Goal: Check status: Check status

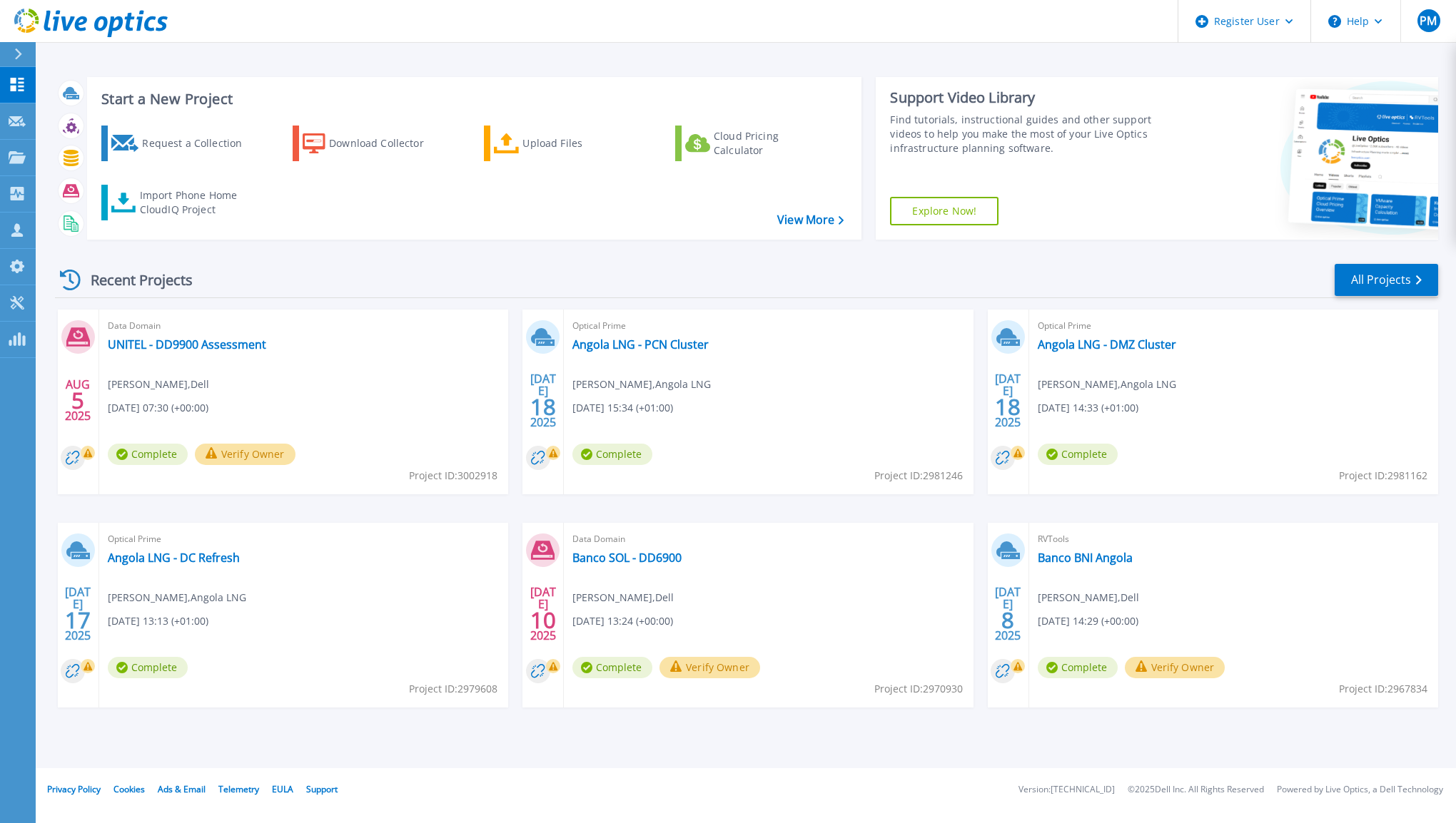
click at [197, 209] on div "Import Phone Home CloudIQ Project" at bounding box center [196, 203] width 112 height 28
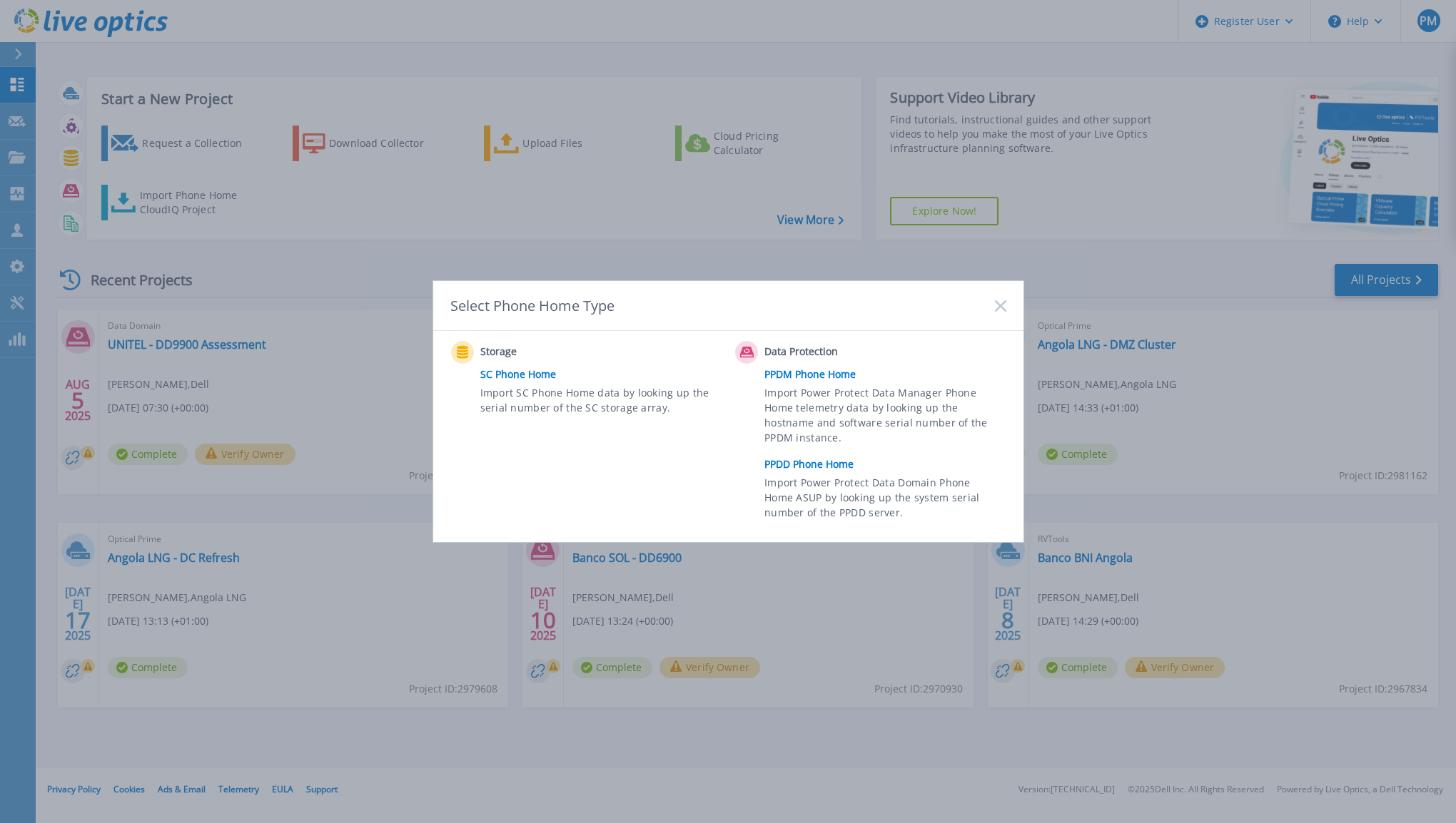
click at [823, 470] on link "PPDD Phone Home" at bounding box center [889, 464] width 248 height 22
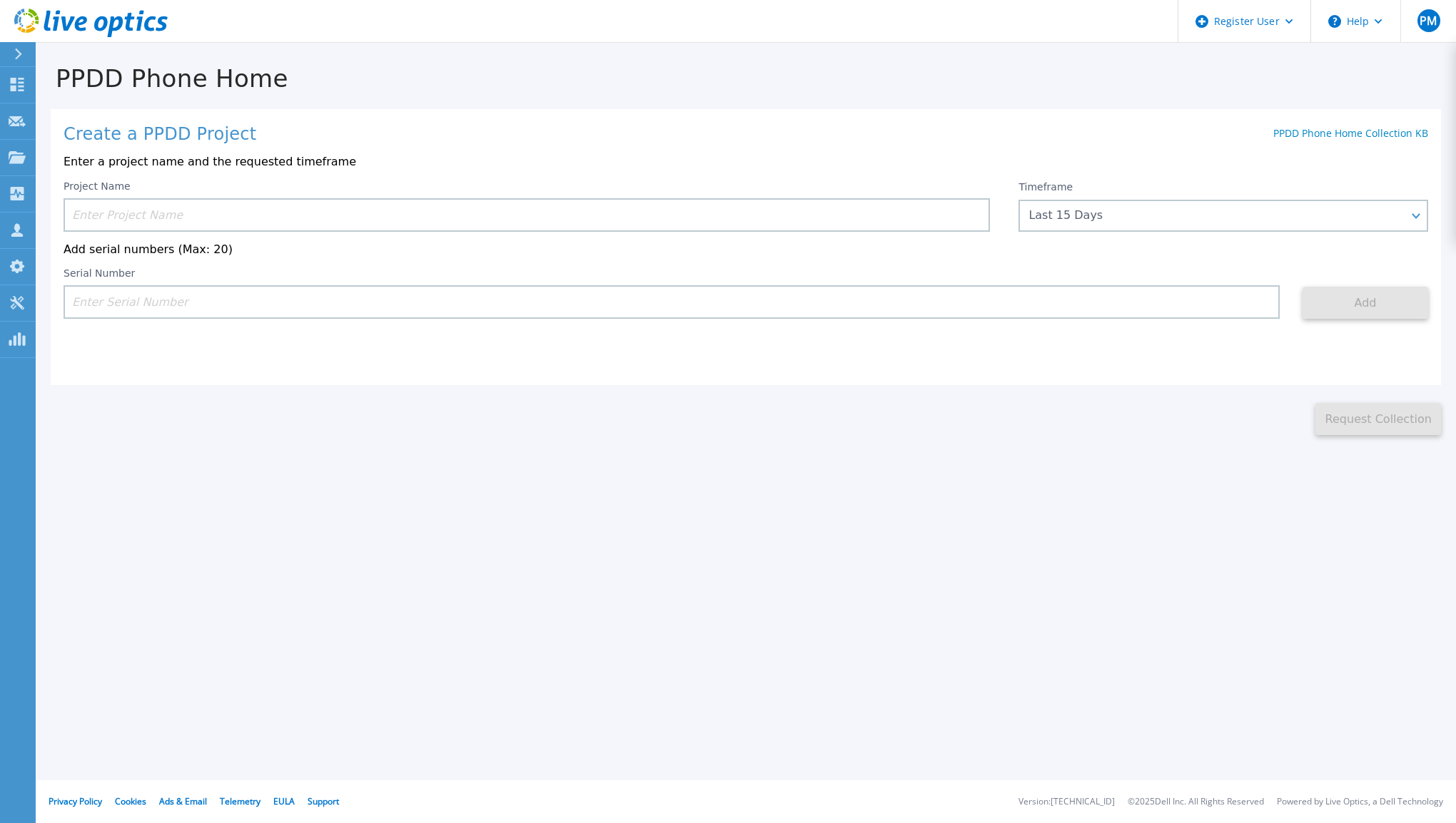
click at [285, 303] on input at bounding box center [672, 301] width 1216 height 33
paste input "CKM01215105175"
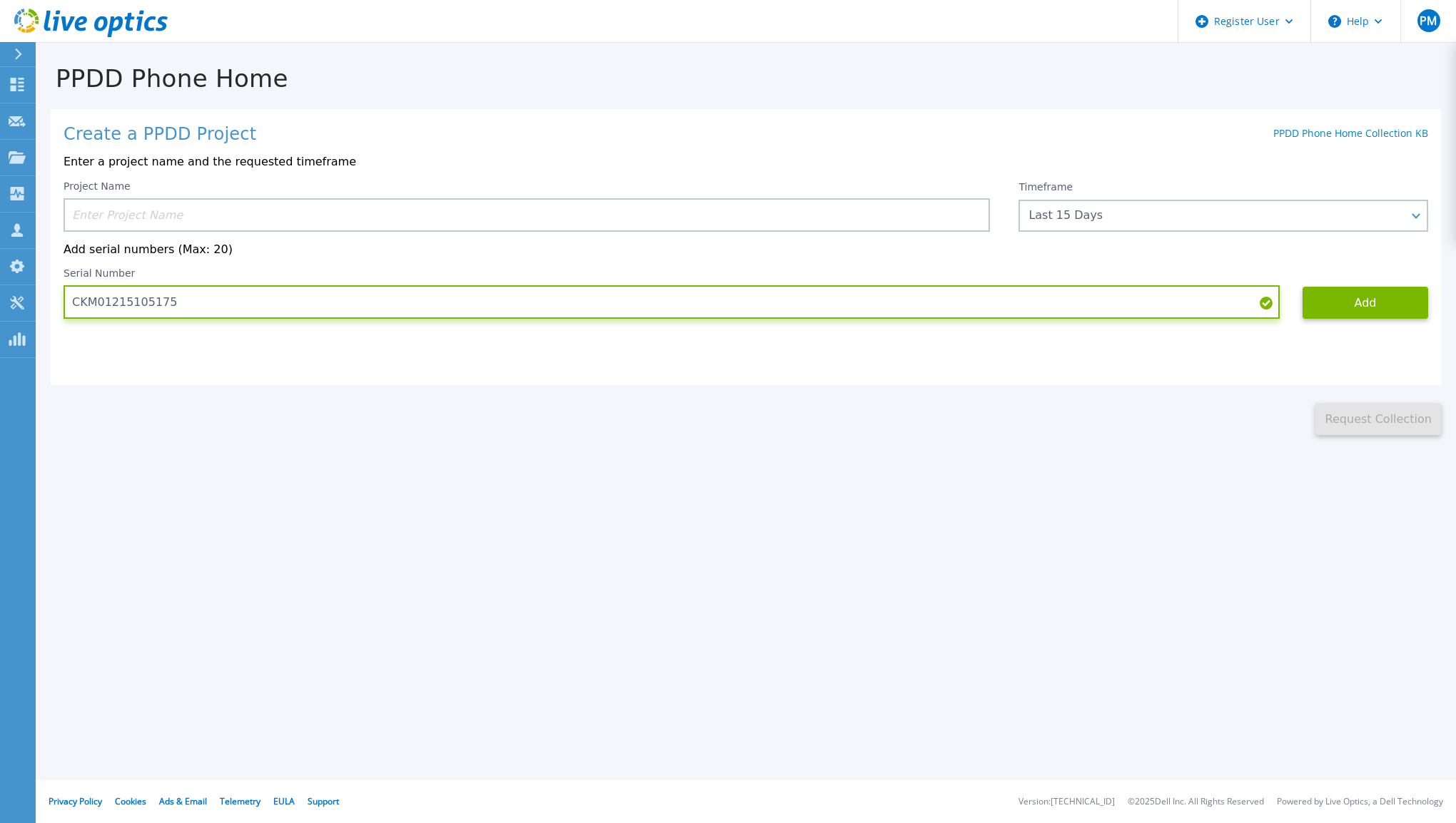
type input "CKM01215105175"
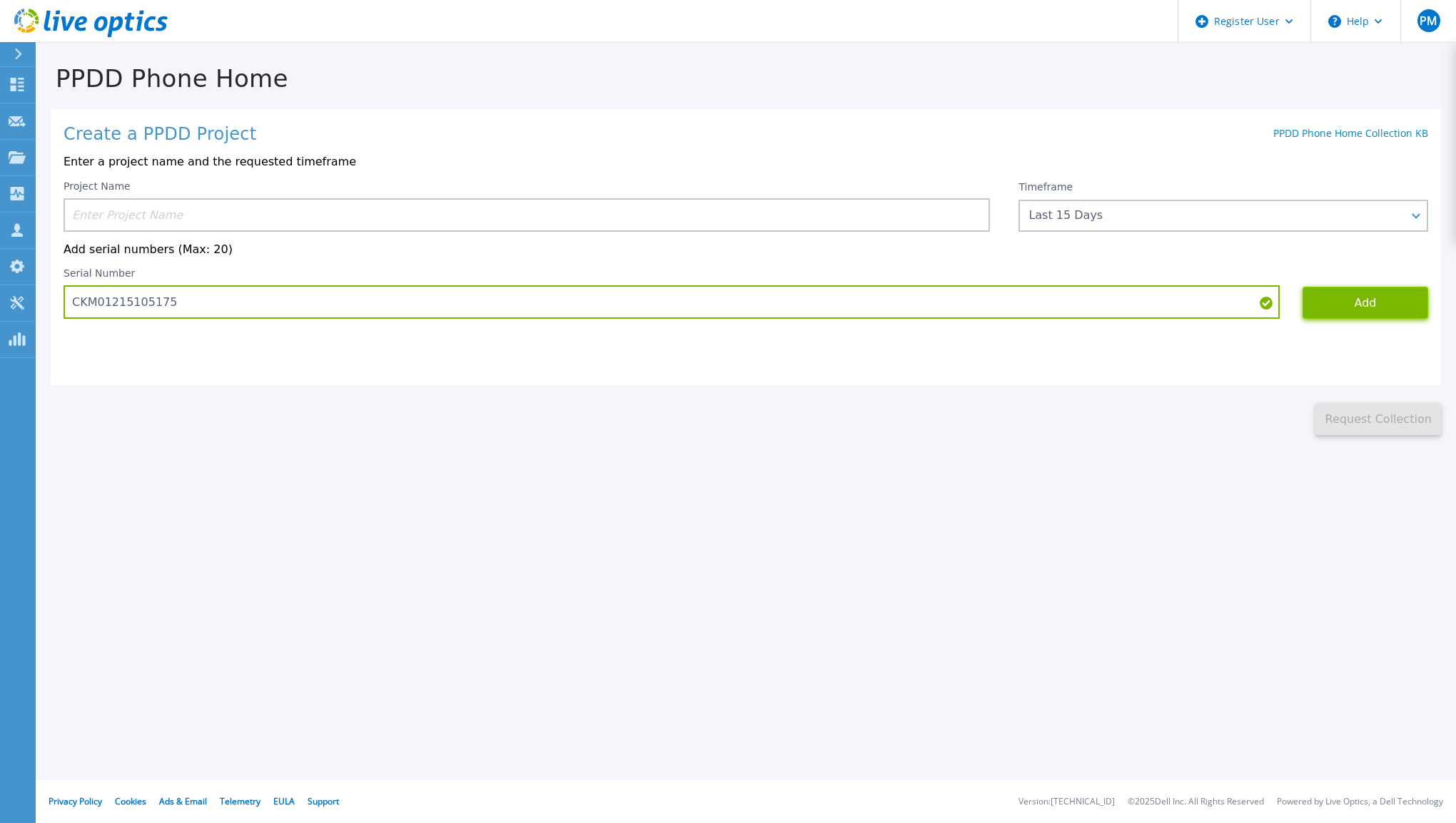
click at [1340, 311] on button "Add" at bounding box center [1365, 303] width 126 height 32
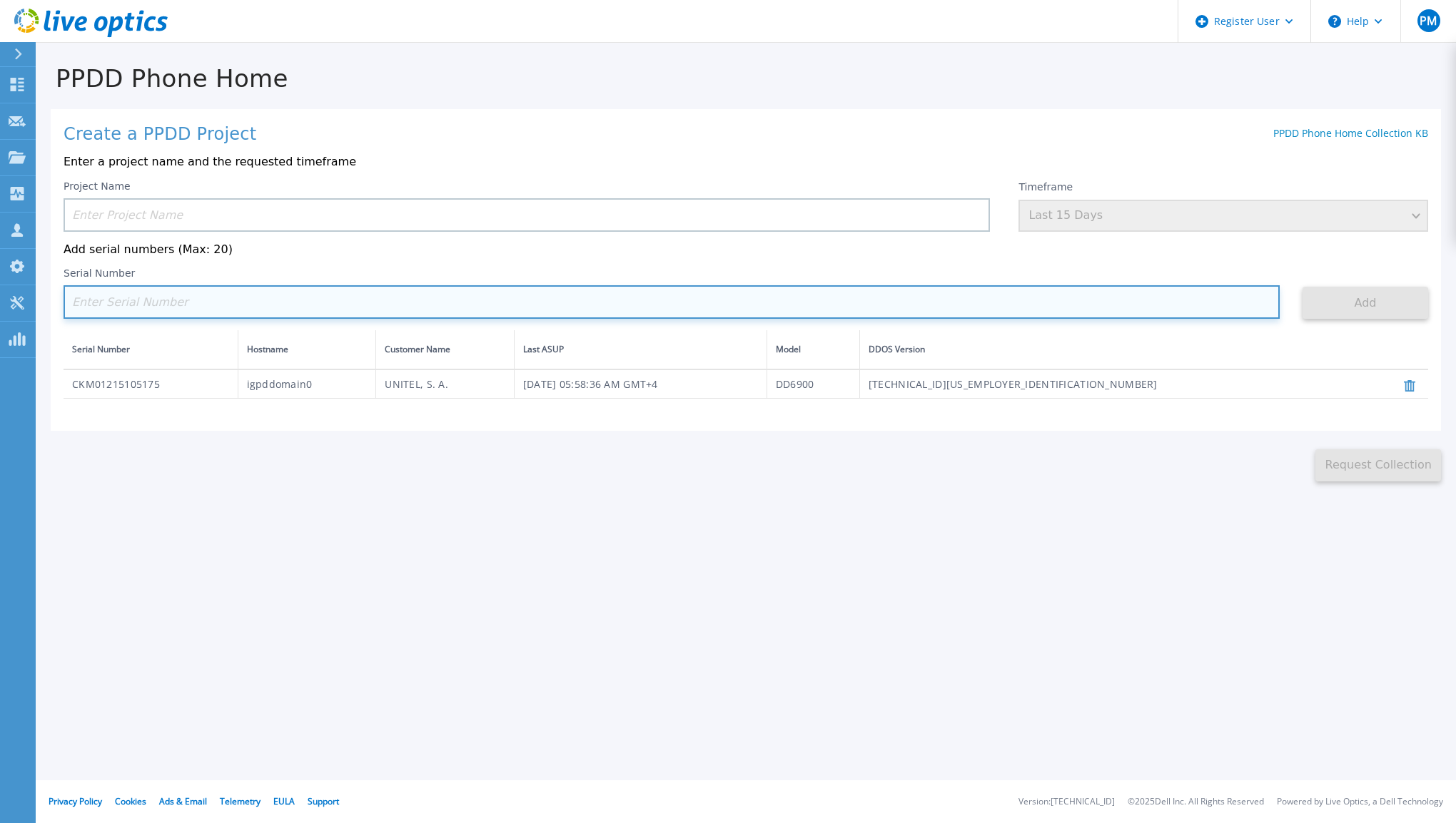
click at [388, 315] on input at bounding box center [672, 301] width 1216 height 33
paste input "CKM01214905313"
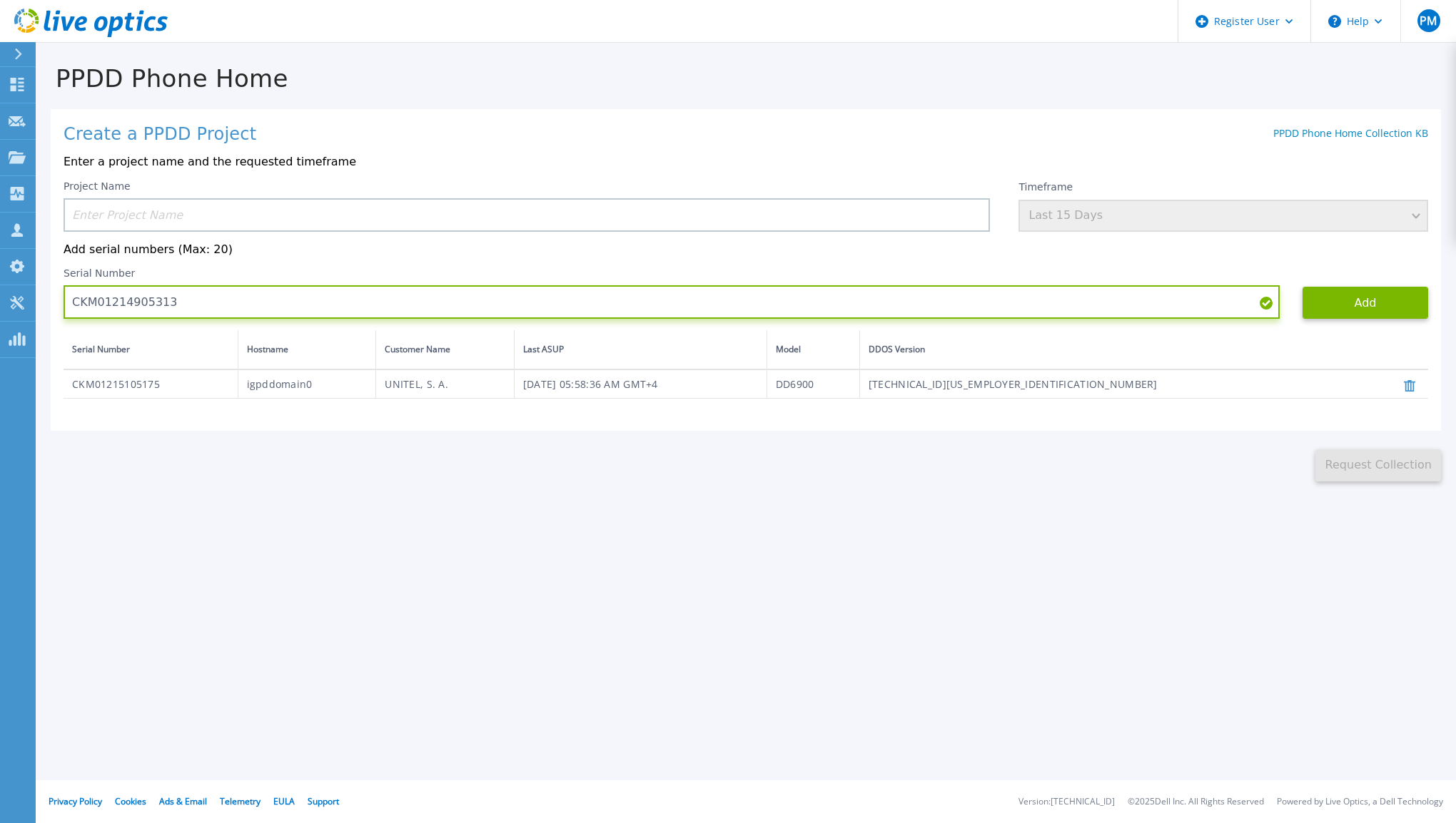
type input "CKM01214905313"
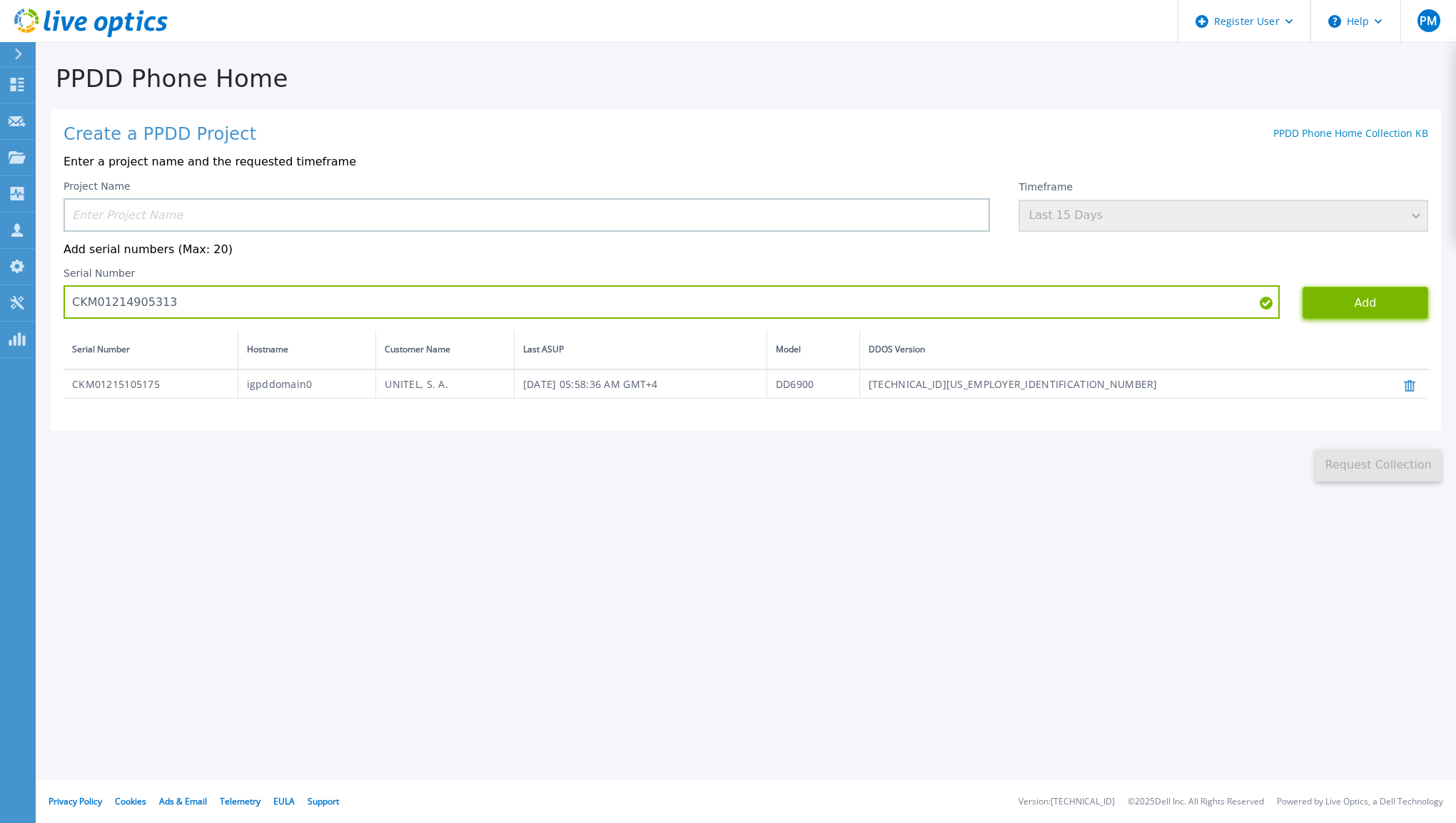
click at [1346, 307] on button "Add" at bounding box center [1365, 303] width 126 height 32
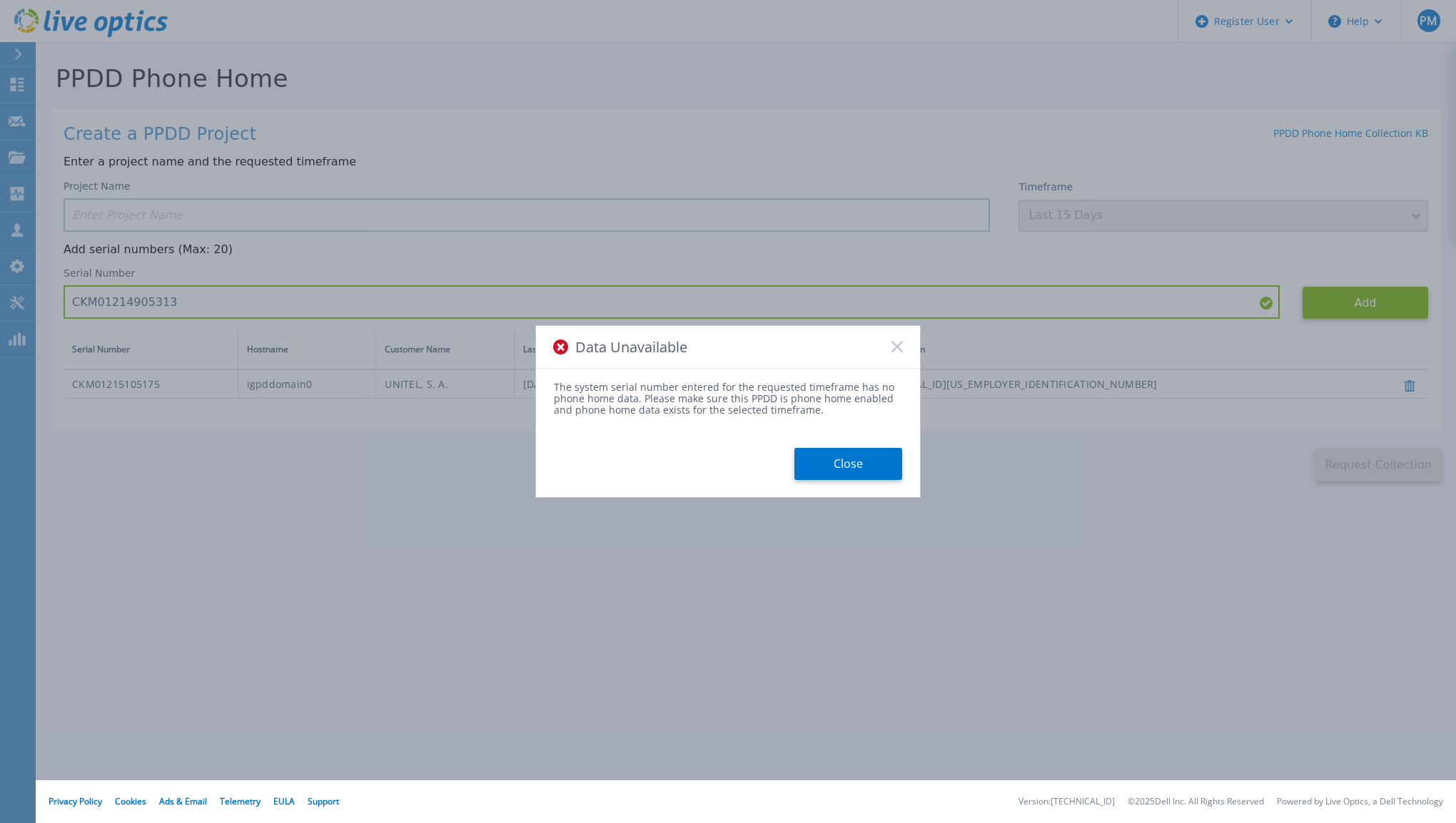
click at [840, 464] on button "Close" at bounding box center [848, 464] width 108 height 32
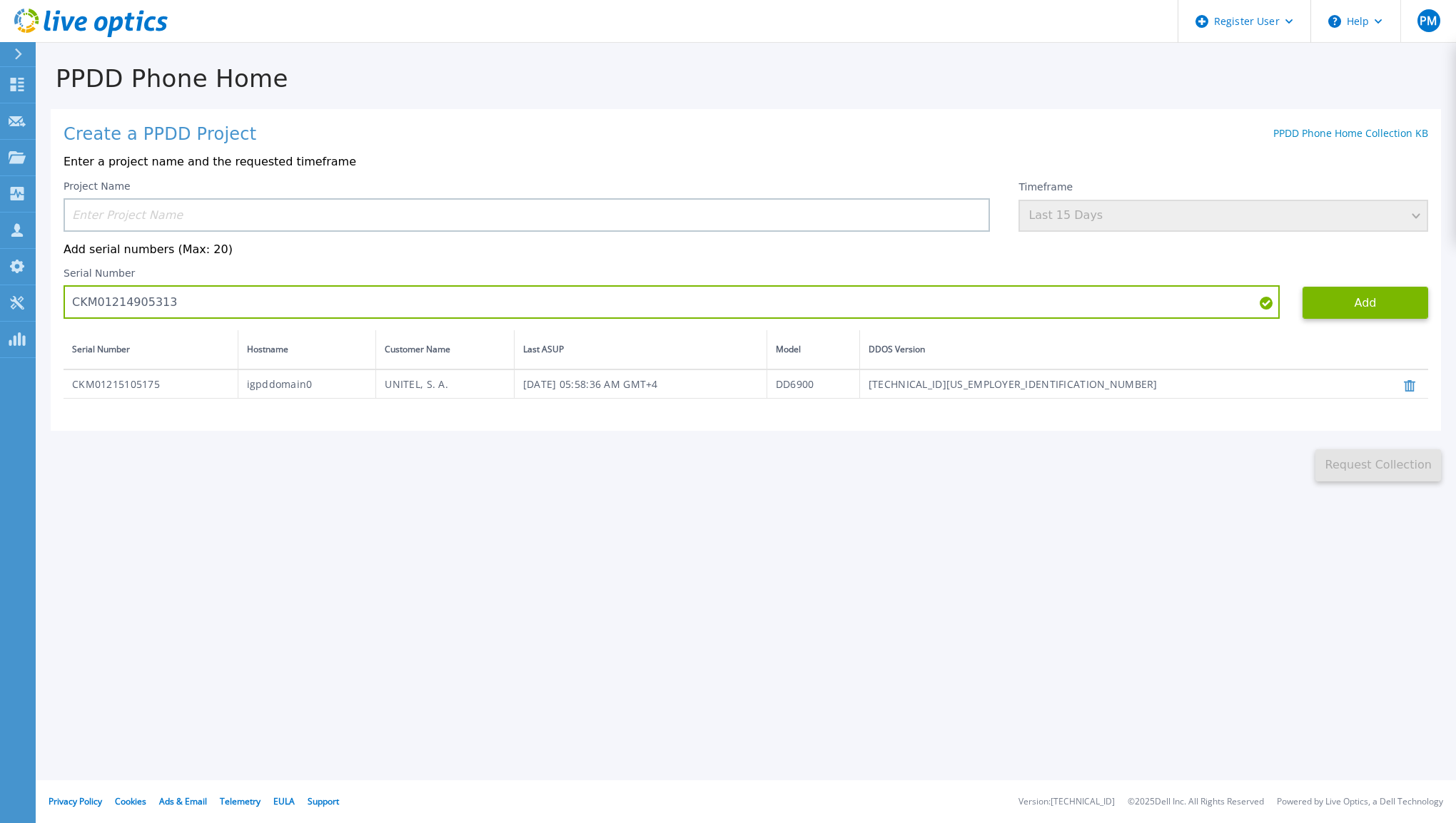
click at [360, 222] on input at bounding box center [527, 214] width 926 height 33
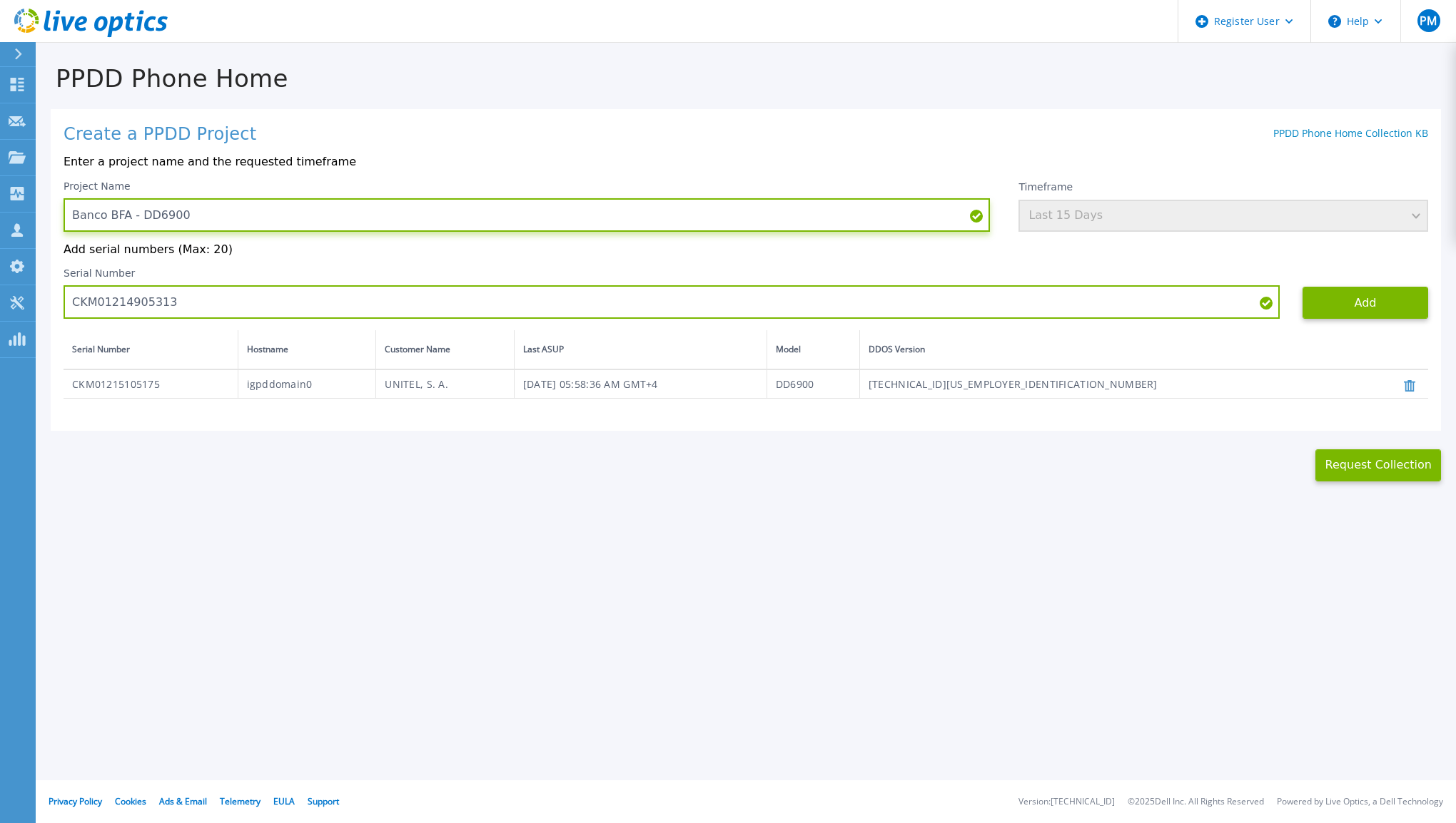
click at [230, 224] on input "Banco BFA - DD6900" at bounding box center [527, 214] width 926 height 33
click at [243, 216] on input "Banco BFA - DD6900" at bounding box center [527, 214] width 926 height 33
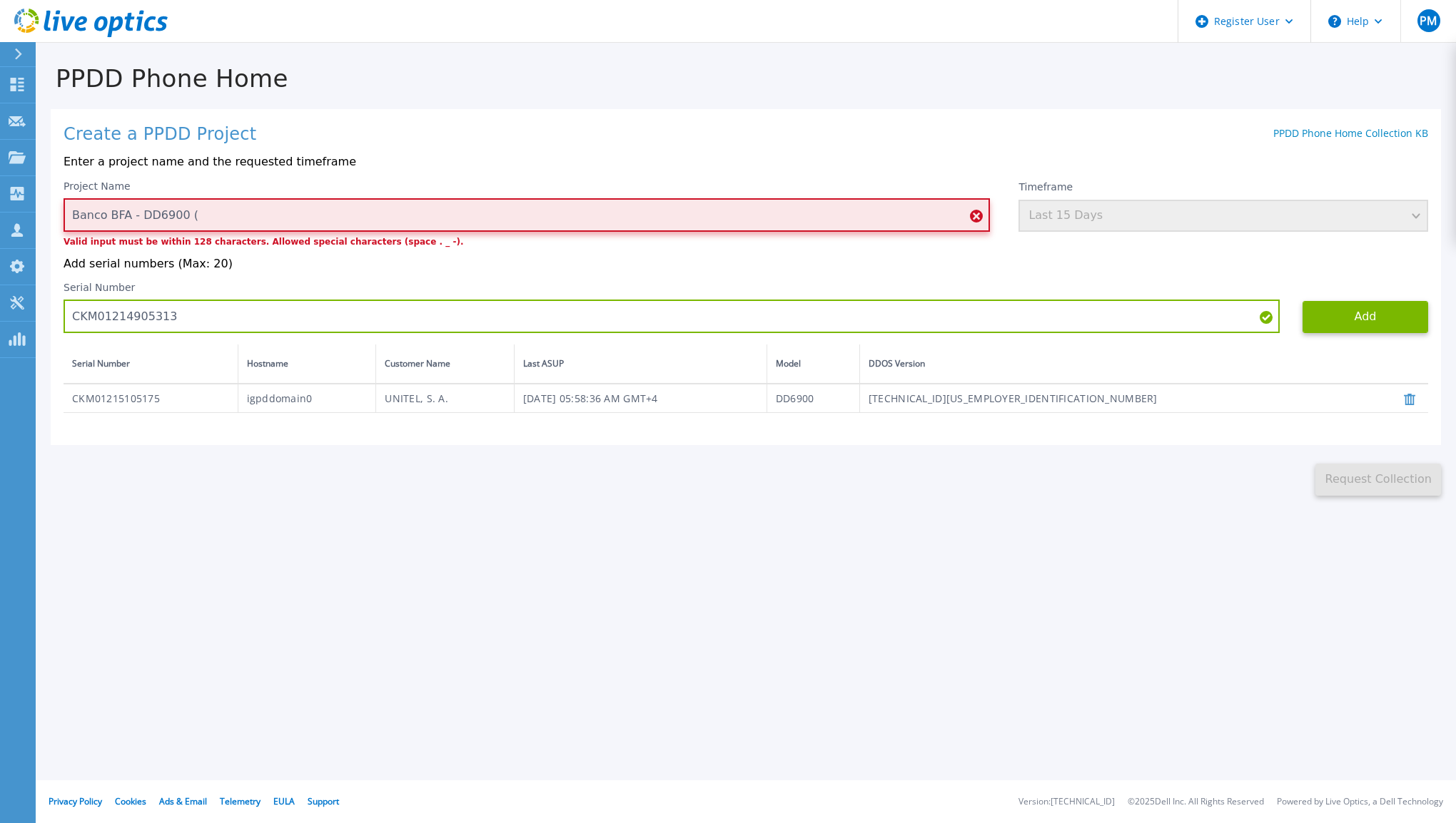
paste input "CKM01215105175"
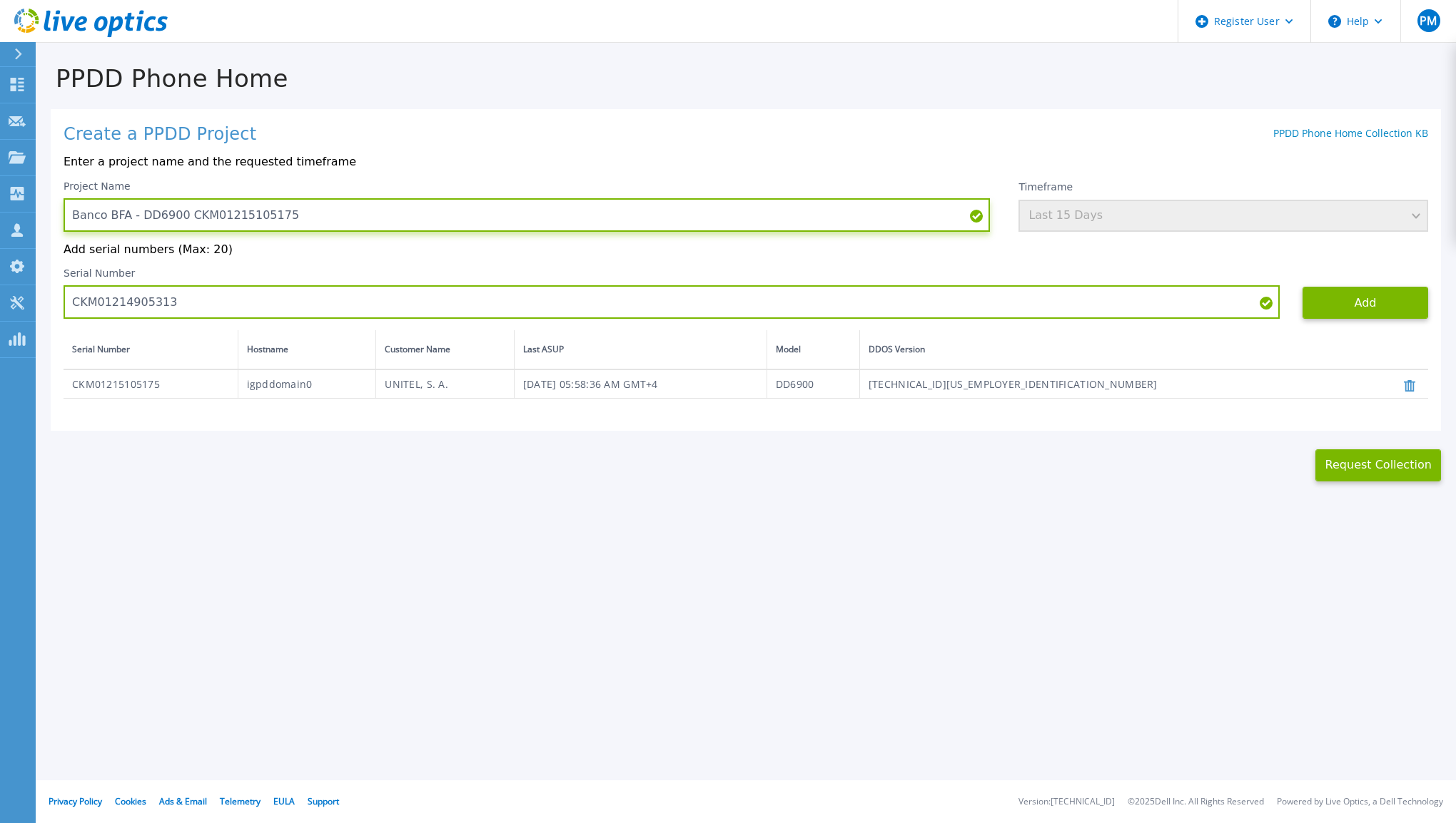
click at [365, 219] on input "Banco BFA - DD6900 CKM01215105175" at bounding box center [527, 214] width 926 height 33
type input "Banco BFA - DD6900 CKM01215105175"
click at [1106, 224] on div "Timeframe Last 15 Days" at bounding box center [1223, 206] width 409 height 51
click at [1113, 219] on div "Timeframe Last 15 Days" at bounding box center [1223, 206] width 409 height 51
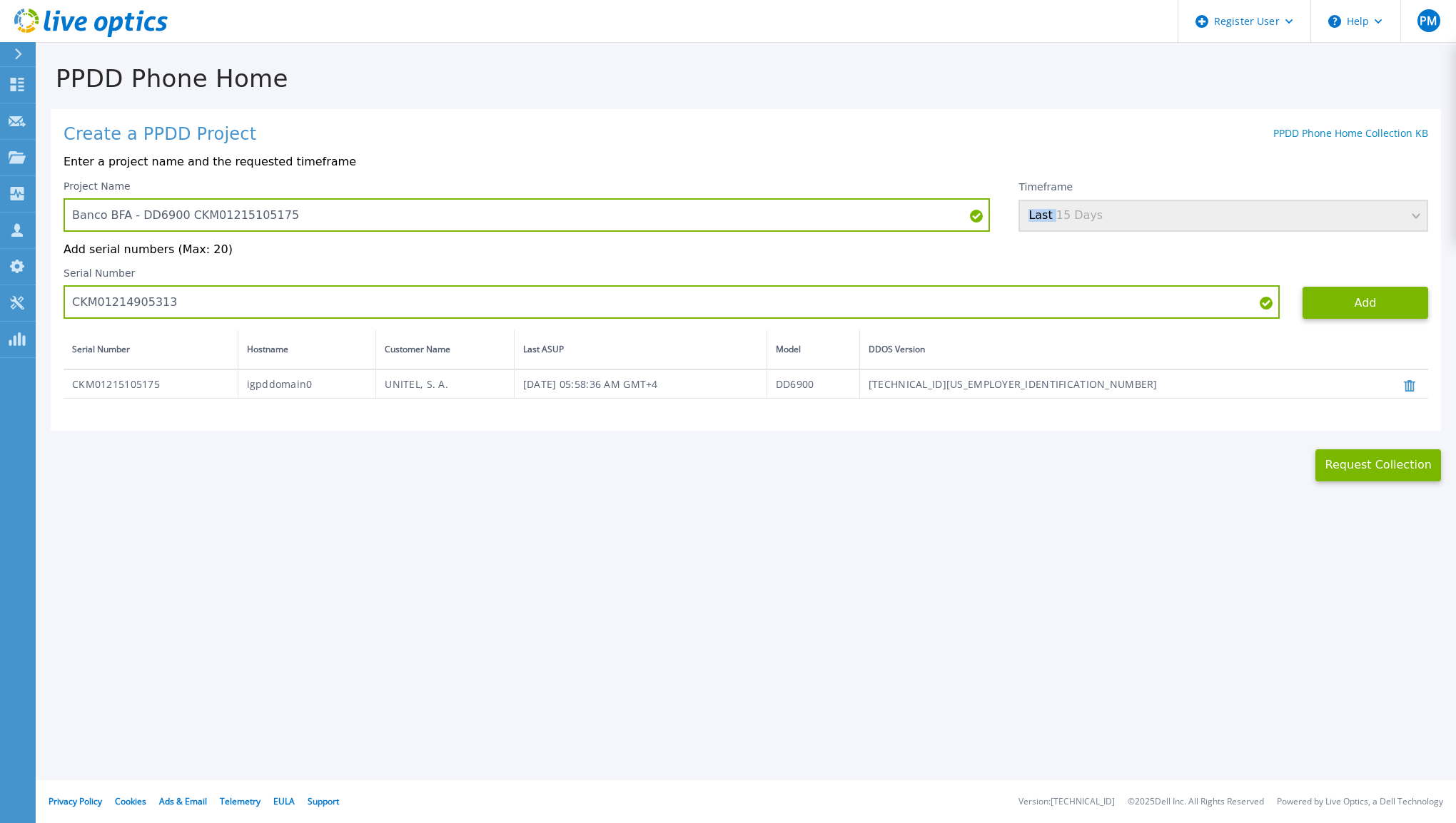
click at [1113, 219] on div "Timeframe Last 15 Days" at bounding box center [1223, 206] width 409 height 51
click at [1410, 387] on icon at bounding box center [1410, 386] width 11 height 11
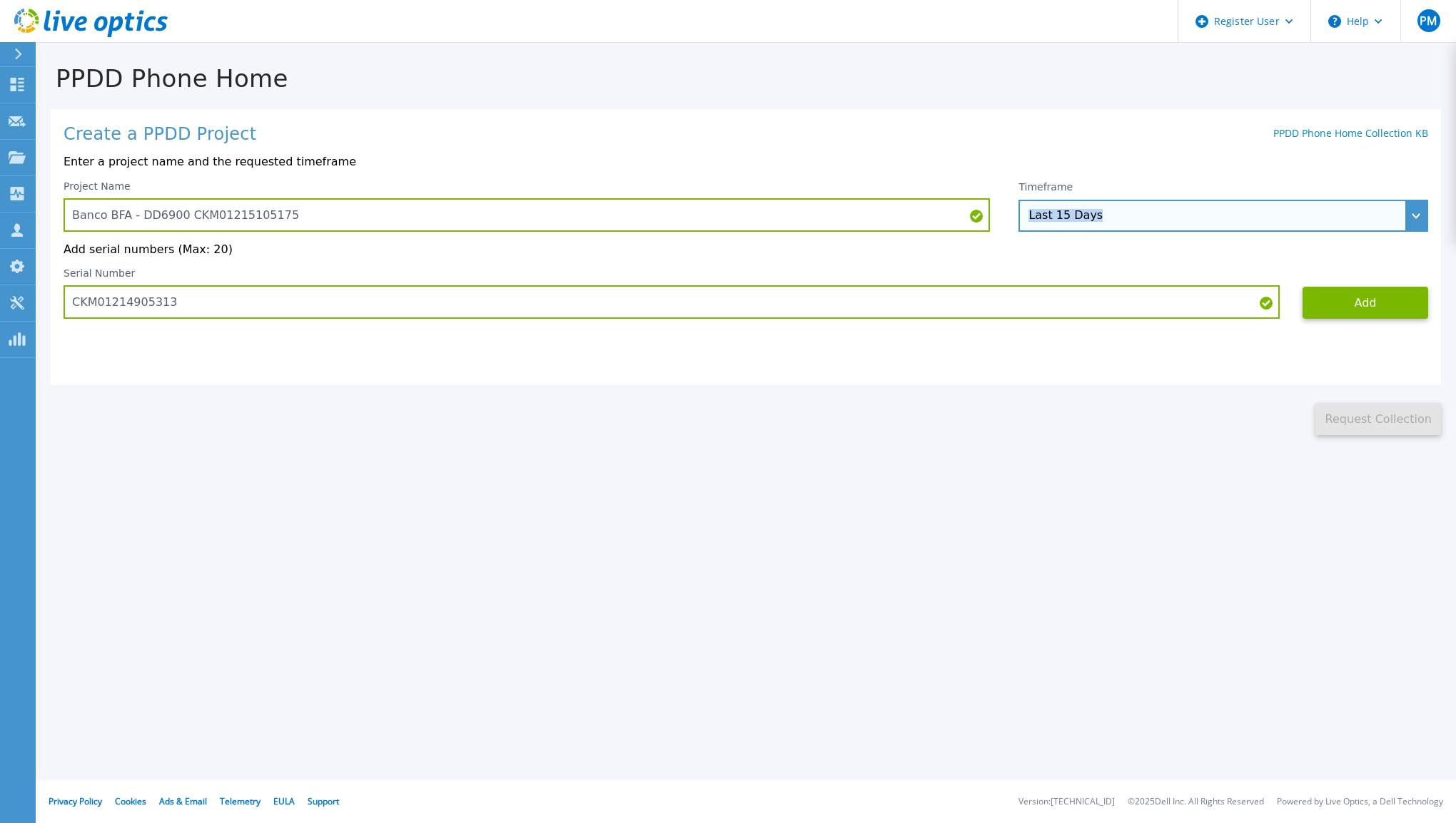
click at [1125, 224] on div "Last 15 Days" at bounding box center [1223, 216] width 409 height 32
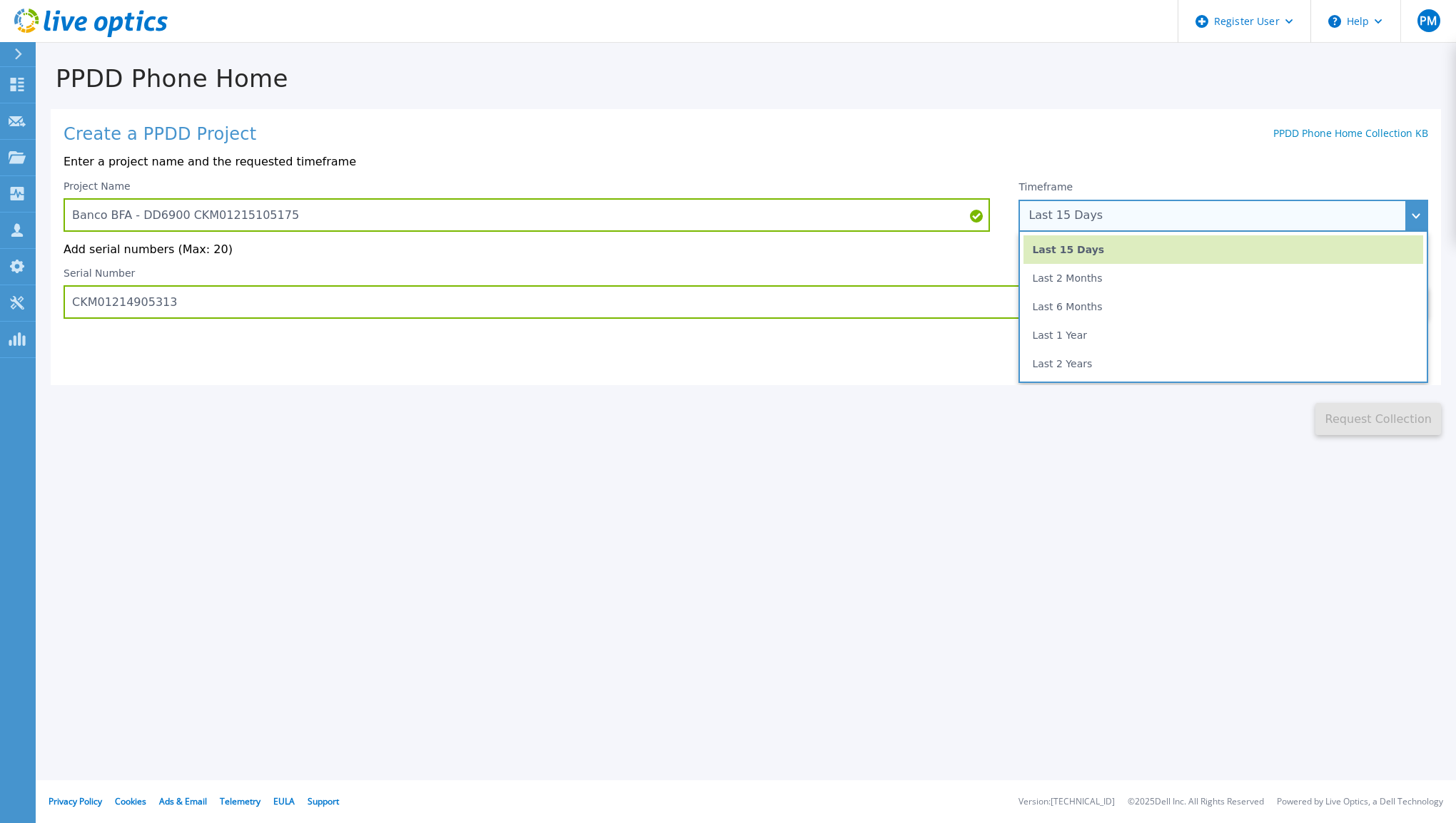
click at [1143, 362] on li "Last 2 Years" at bounding box center [1223, 364] width 400 height 28
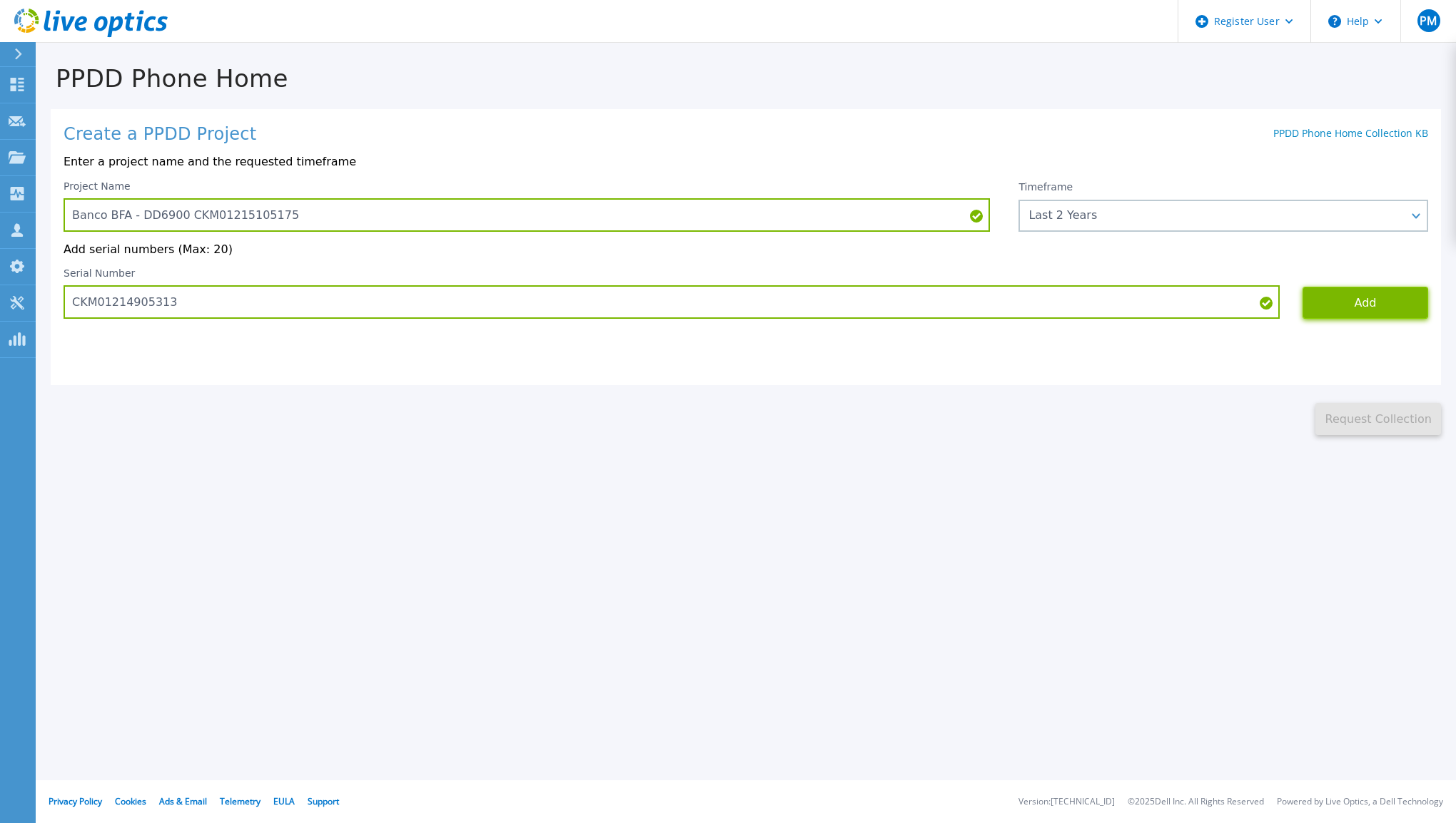
click at [1357, 310] on button "Add" at bounding box center [1365, 303] width 126 height 32
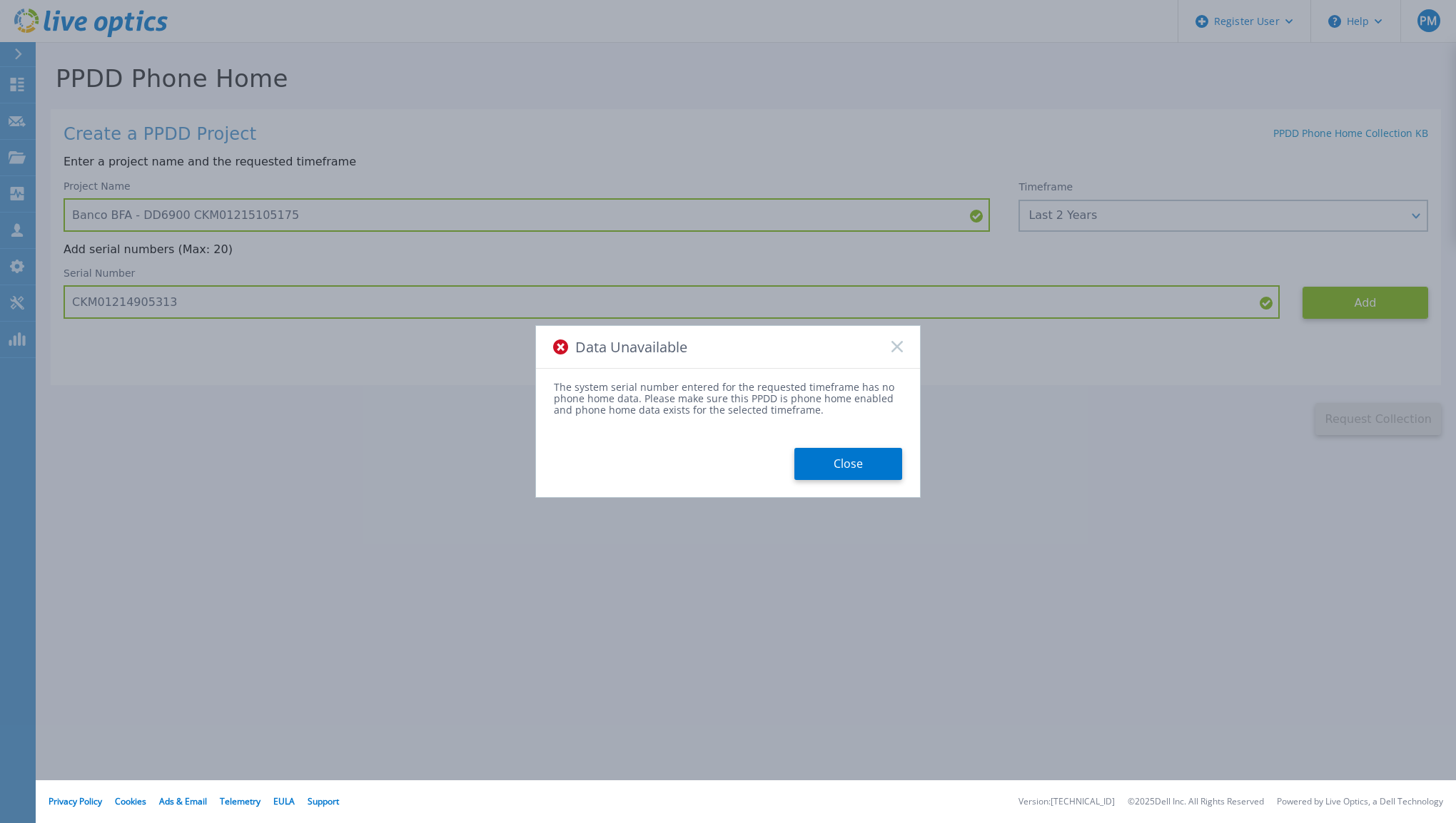
click at [844, 470] on button "Close" at bounding box center [848, 464] width 108 height 32
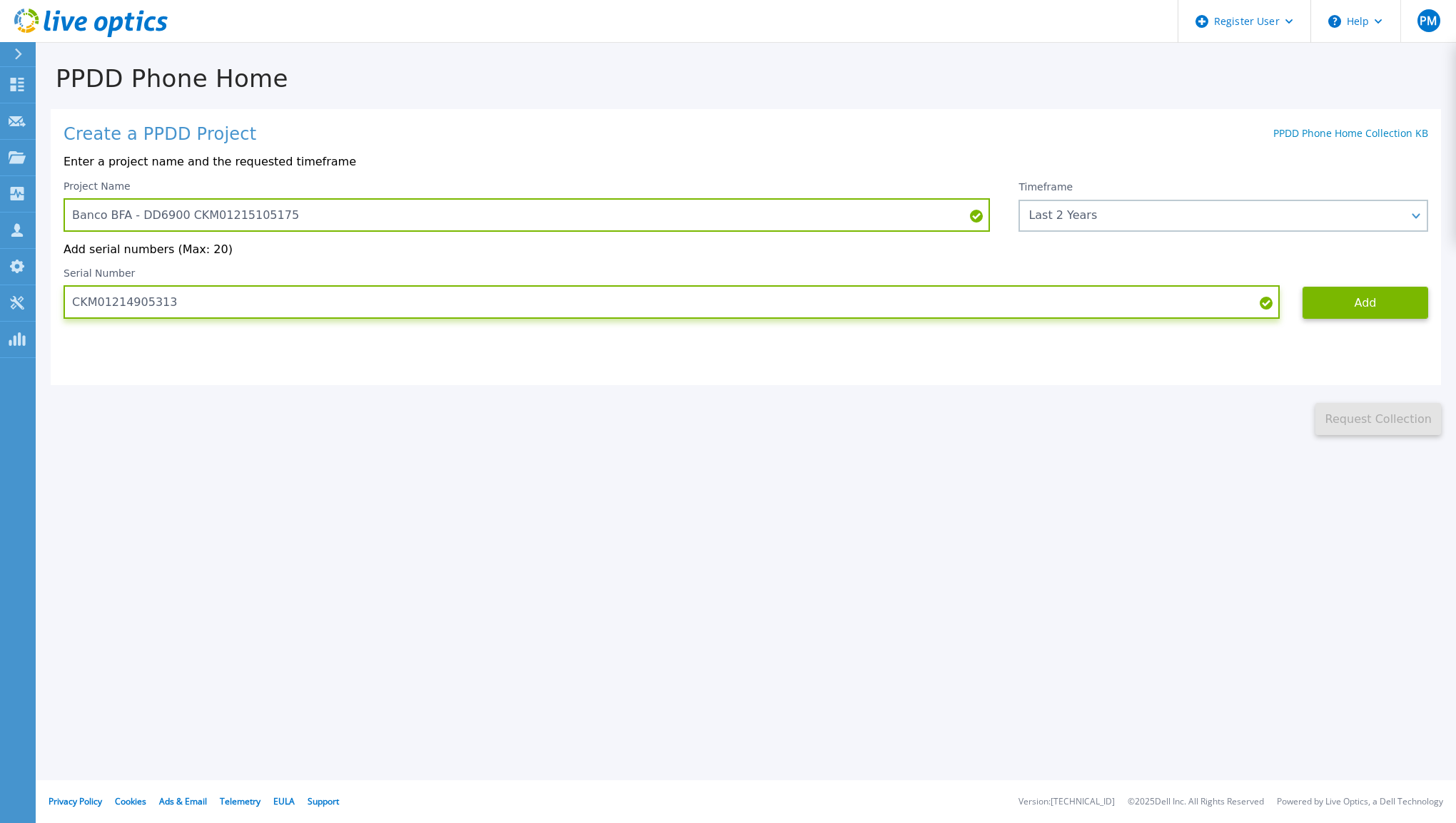
click at [356, 297] on input "CKM01214905313" at bounding box center [672, 301] width 1216 height 33
paste input "5105175"
type input "CKM01215105175"
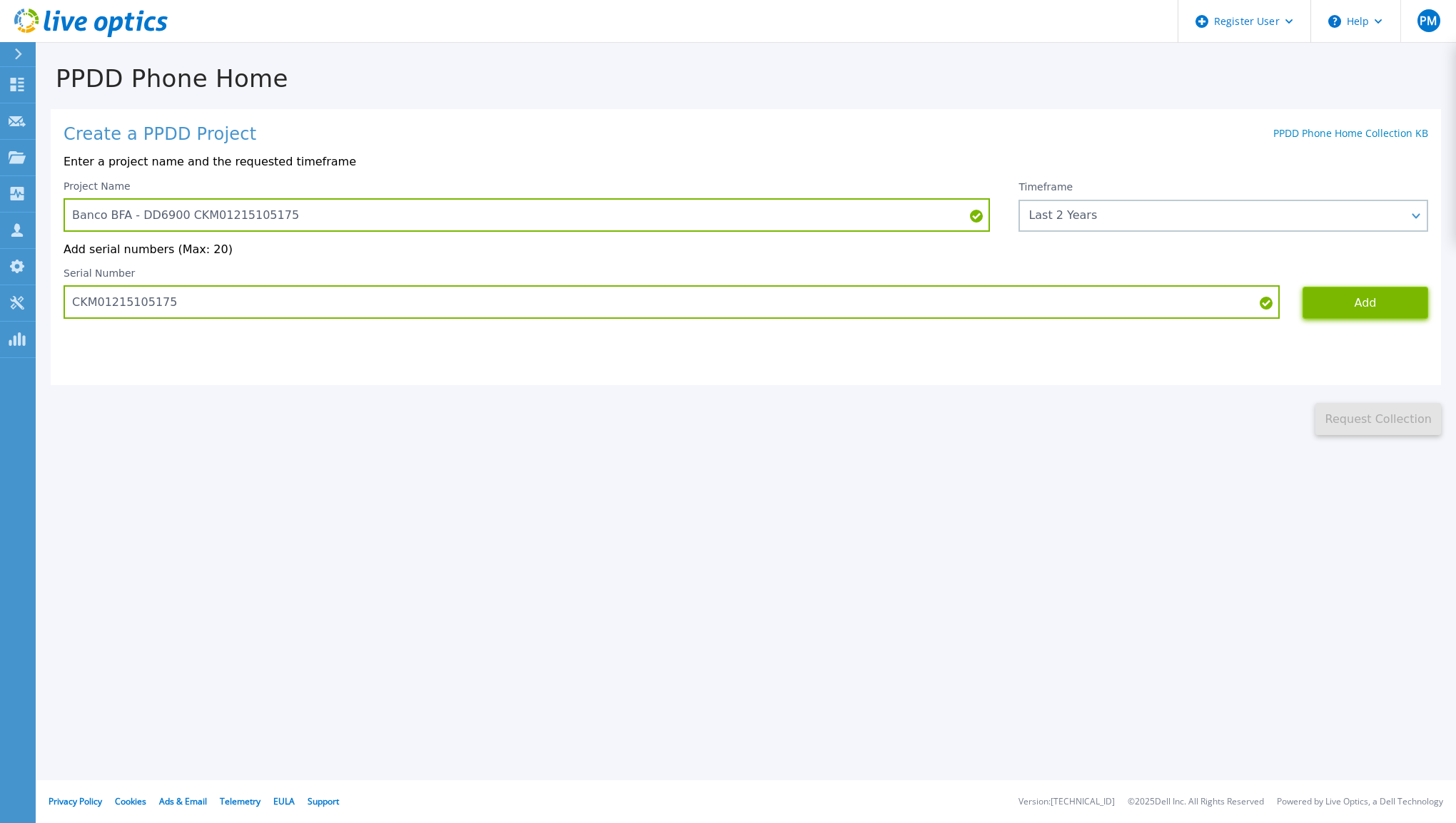
click at [1375, 309] on button "Add" at bounding box center [1365, 303] width 126 height 32
